Goal: Task Accomplishment & Management: Manage account settings

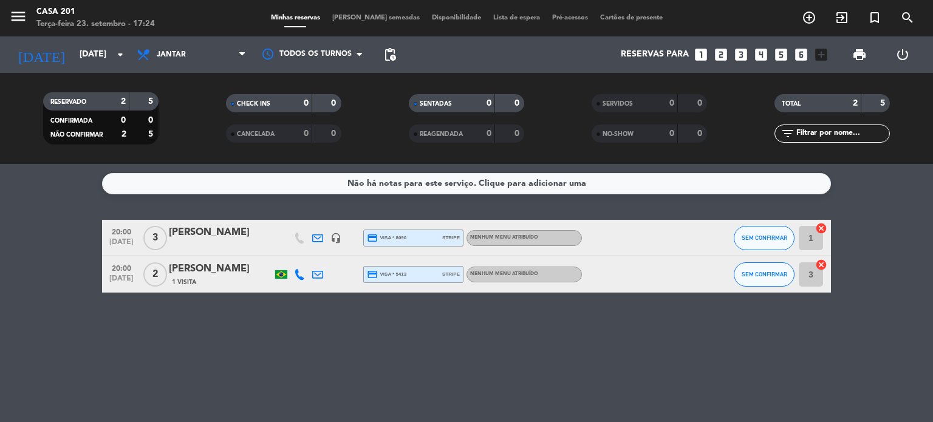
click at [211, 233] on div "[PERSON_NAME]" at bounding box center [220, 233] width 103 height 16
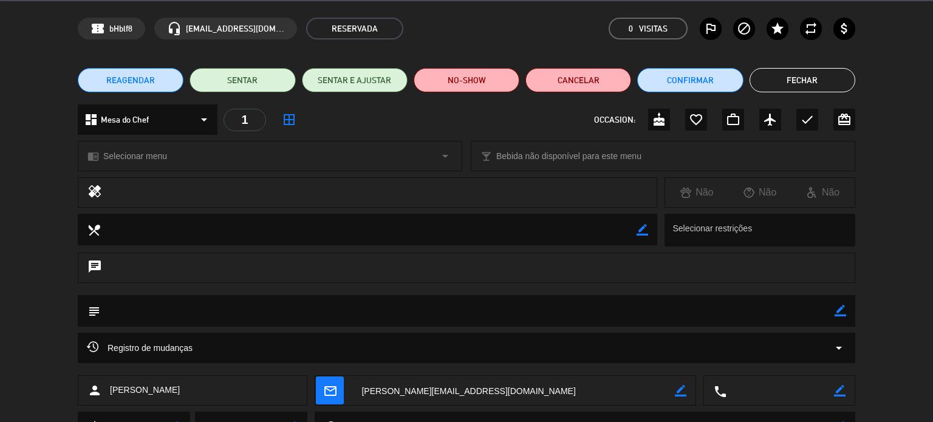
scroll to position [61, 0]
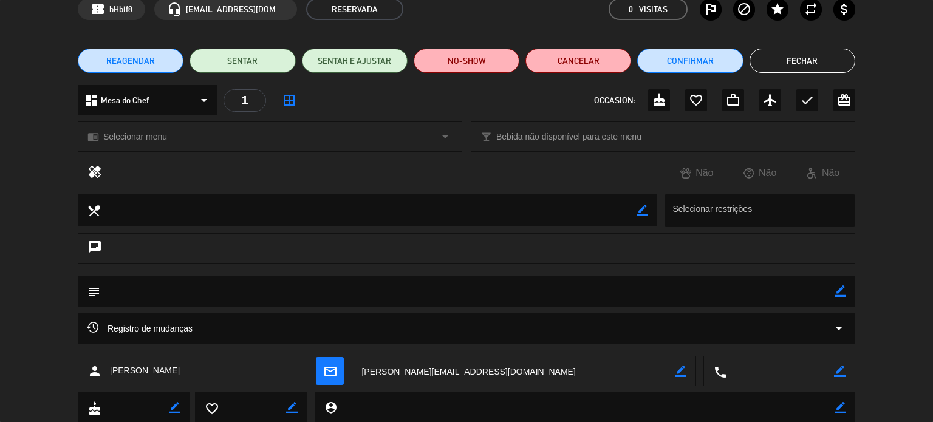
click at [751, 376] on textarea at bounding box center [781, 372] width 108 height 30
click at [768, 365] on textarea at bounding box center [781, 372] width 108 height 30
click at [844, 375] on icon "border_color" at bounding box center [840, 372] width 12 height 12
type textarea "[PHONE_NUMBER]"
click at [840, 369] on icon at bounding box center [840, 372] width 12 height 12
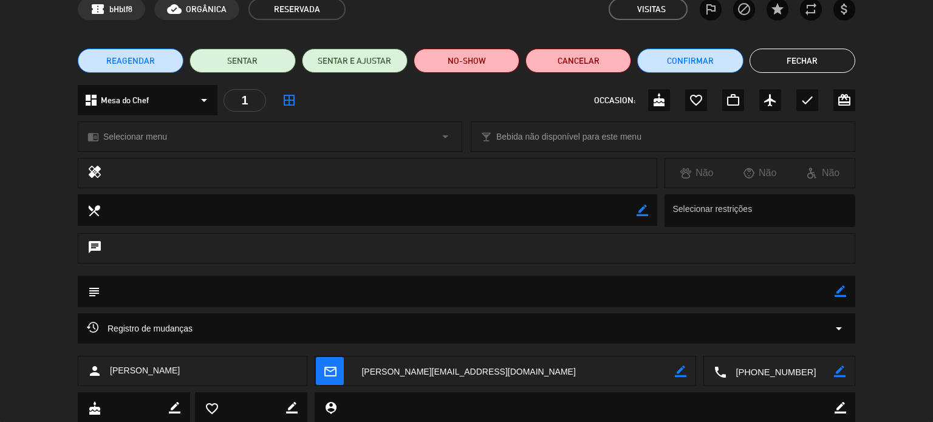
scroll to position [0, 0]
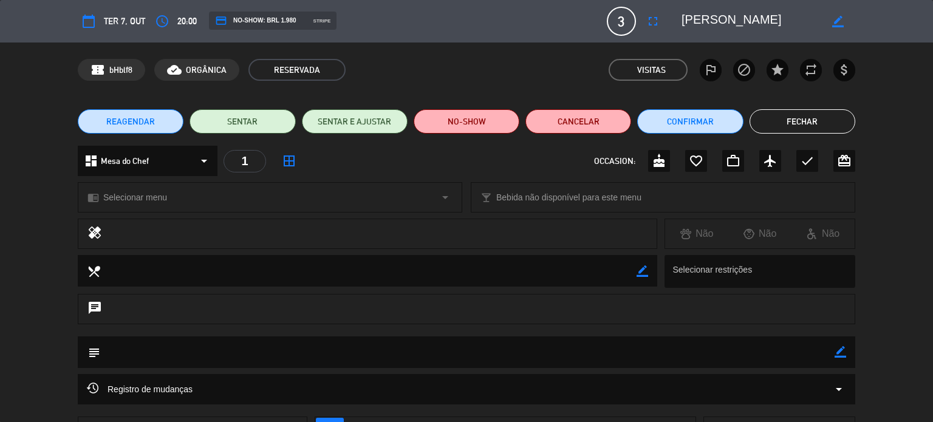
click at [820, 122] on button "Fechar" at bounding box center [803, 121] width 106 height 24
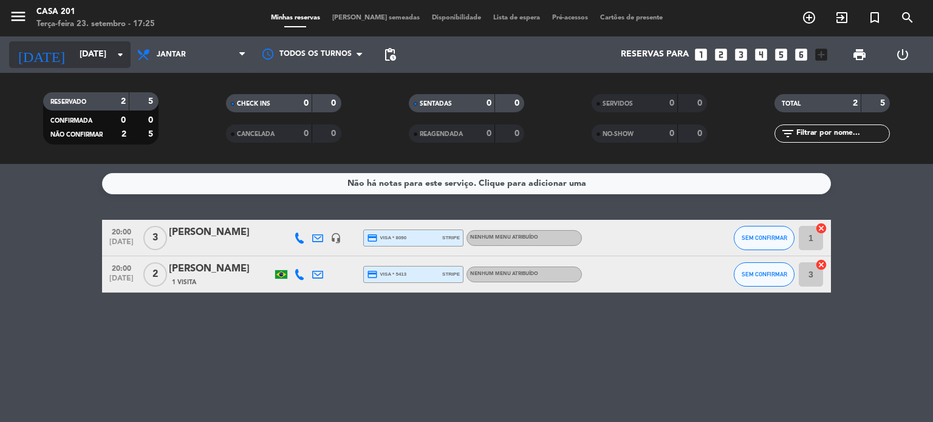
click at [74, 53] on input "[DATE]" at bounding box center [131, 55] width 115 height 22
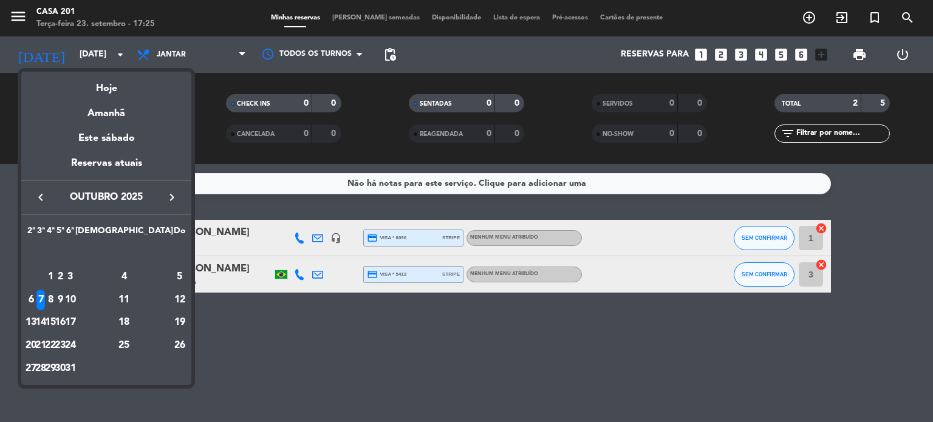
click at [49, 201] on button "keyboard_arrow_left" at bounding box center [41, 198] width 22 height 16
click at [46, 342] on div "23" at bounding box center [40, 345] width 9 height 21
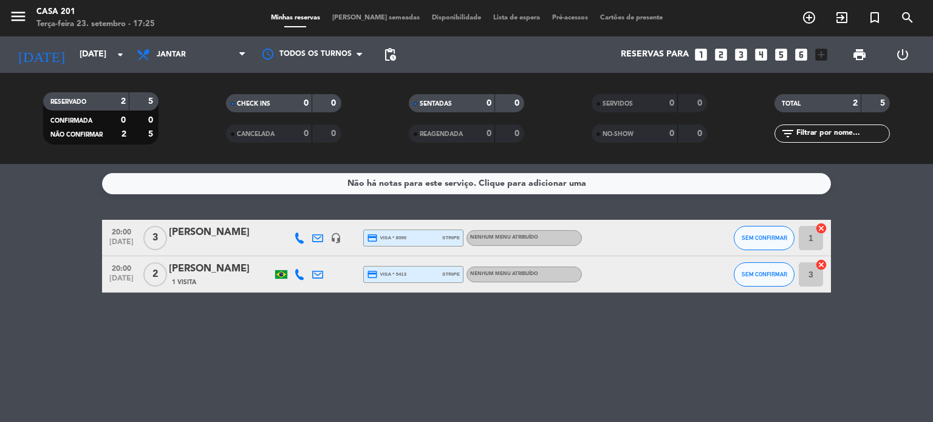
type input "Ter 23 set"
